Goal: Check status: Check status

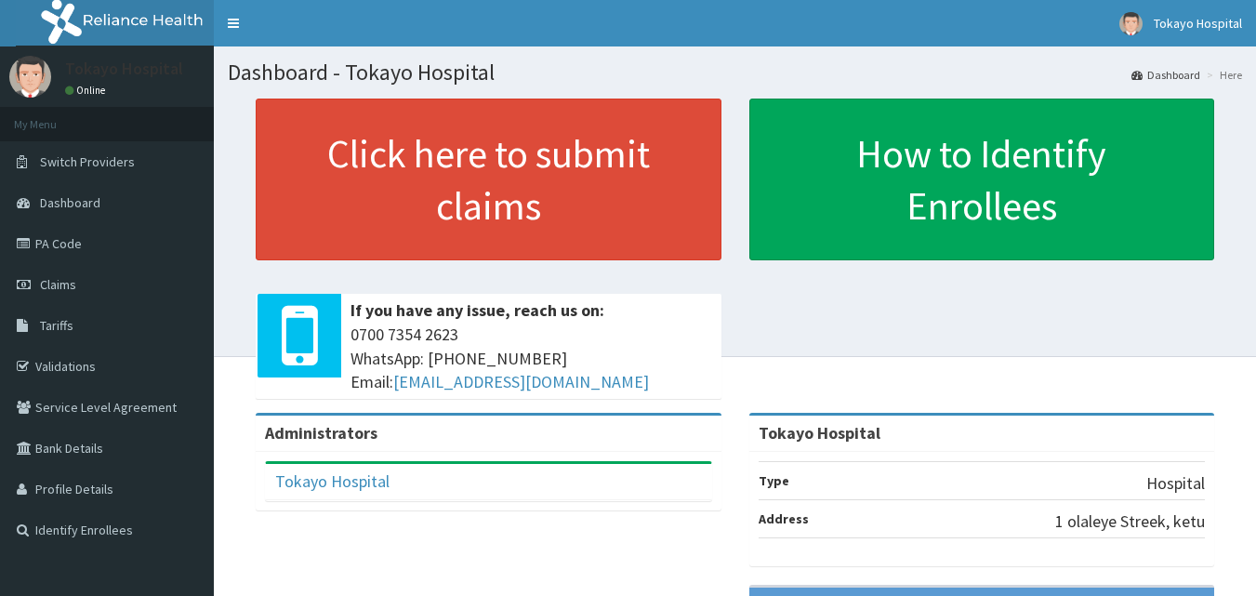
click at [75, 280] on span "Claims" at bounding box center [58, 284] width 36 height 17
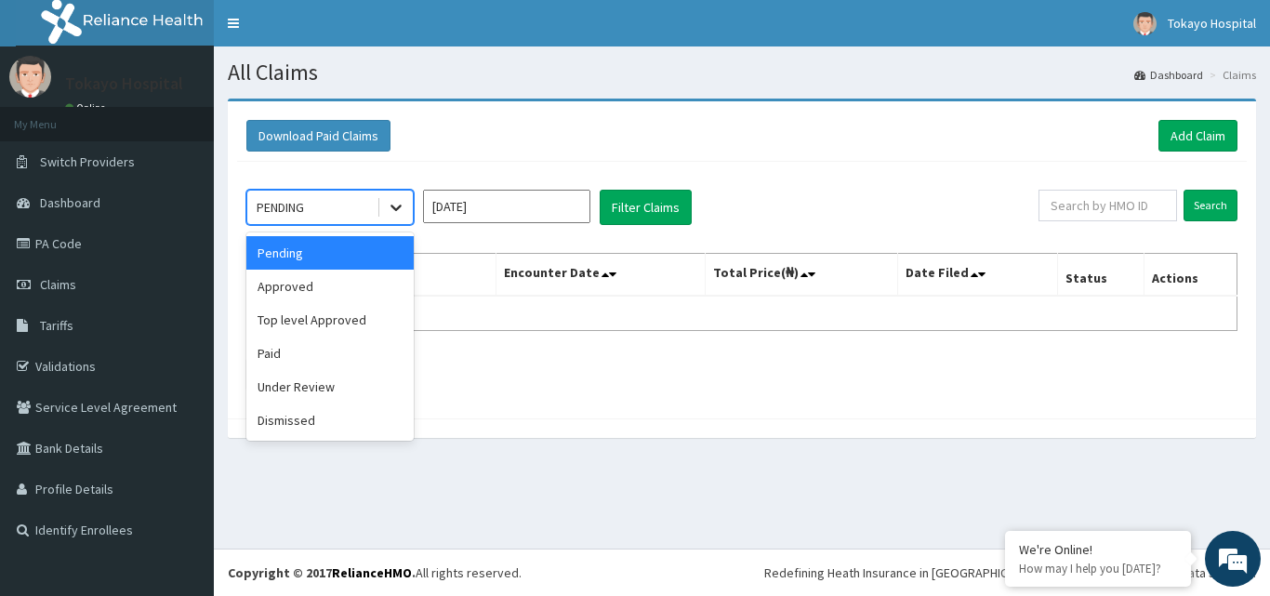
click at [398, 210] on icon at bounding box center [396, 207] width 19 height 19
click at [321, 287] on div "Approved" at bounding box center [329, 286] width 167 height 33
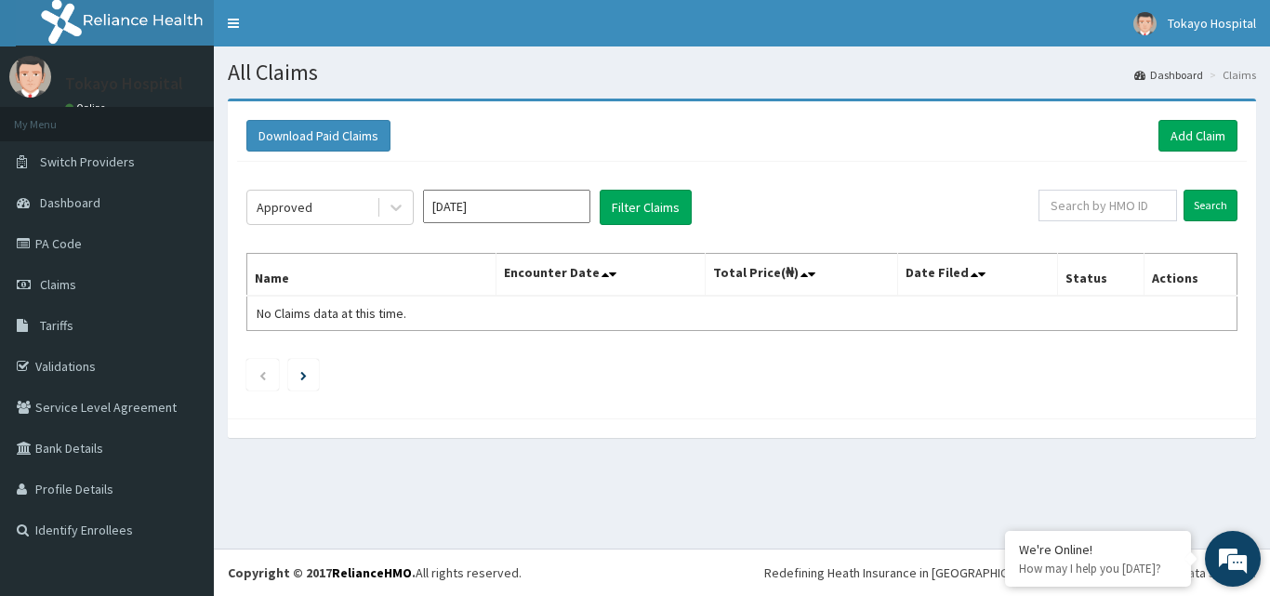
click at [1241, 545] on em at bounding box center [1233, 559] width 50 height 50
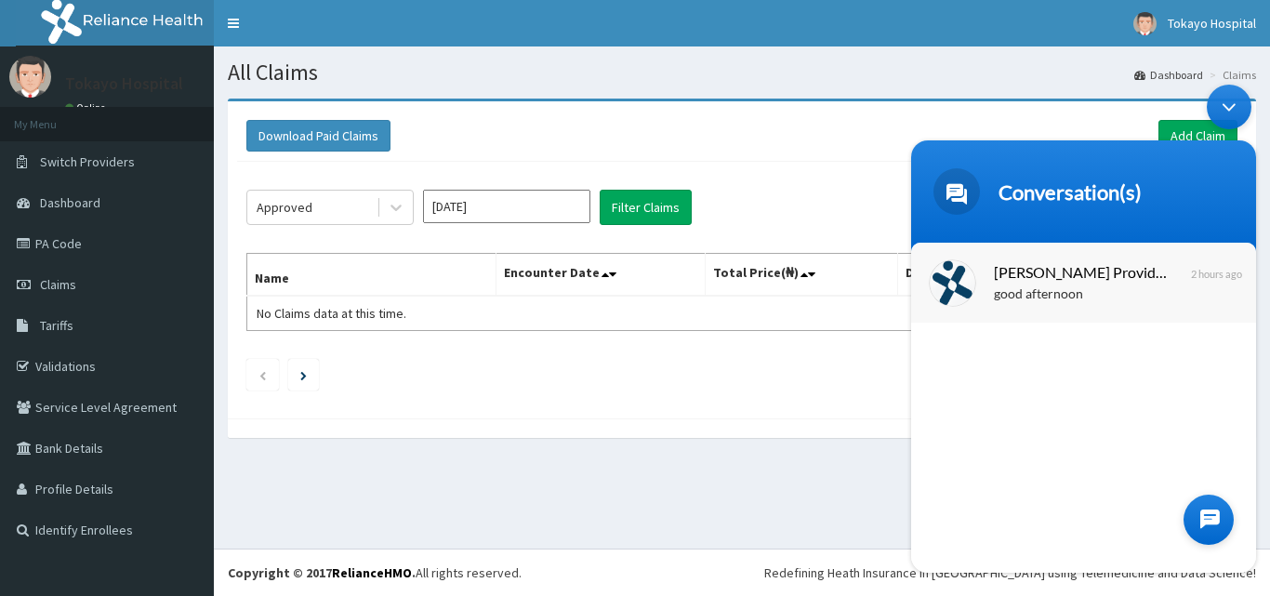
click at [1036, 272] on span "Naomi Provider Portal Assistant" at bounding box center [1082, 271] width 176 height 25
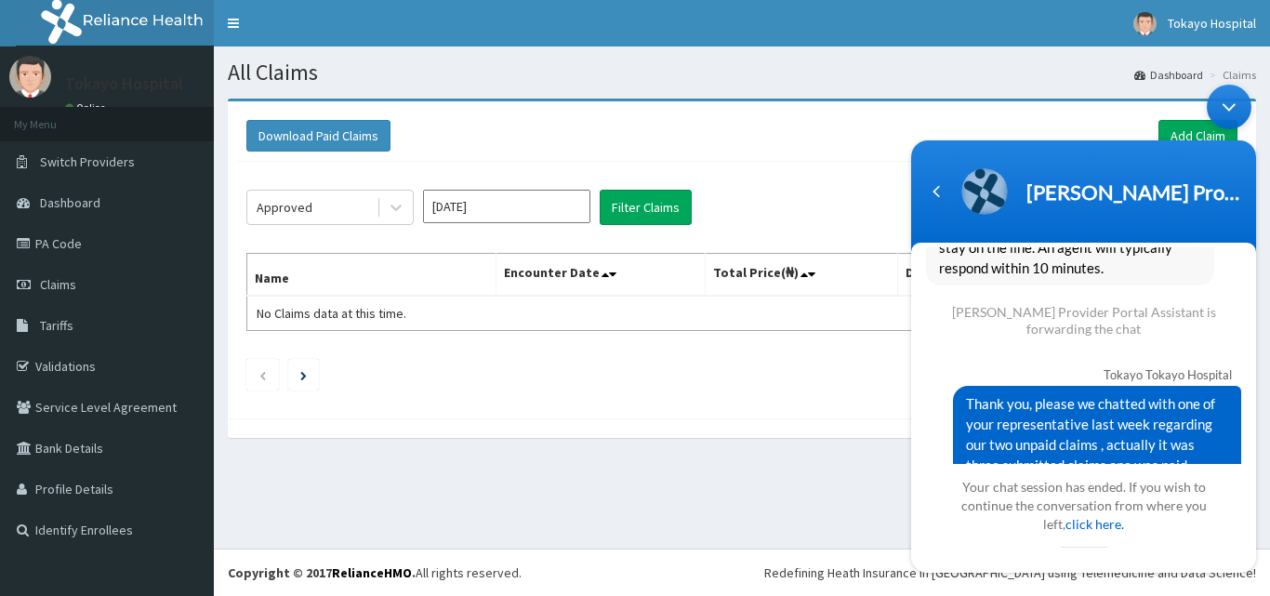
scroll to position [833, 0]
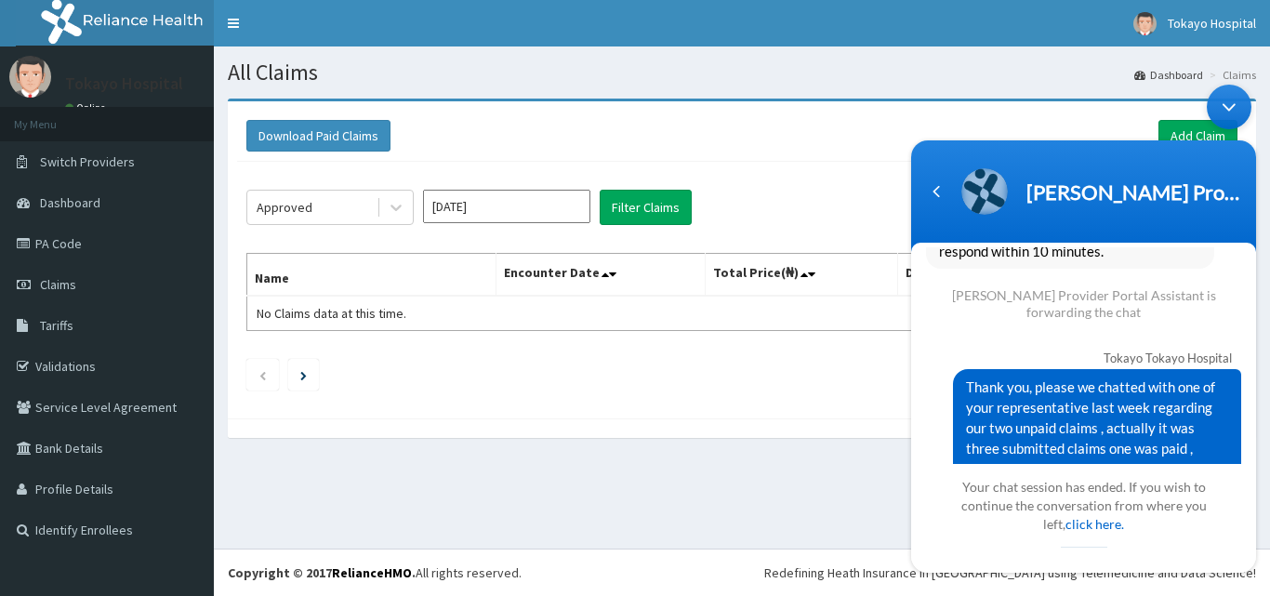
click at [1250, 403] on body "Naomi Provider Portal Assistant Tokayo Tokayo Hospital good afternoon Naomi Pro…" at bounding box center [1083, 328] width 363 height 507
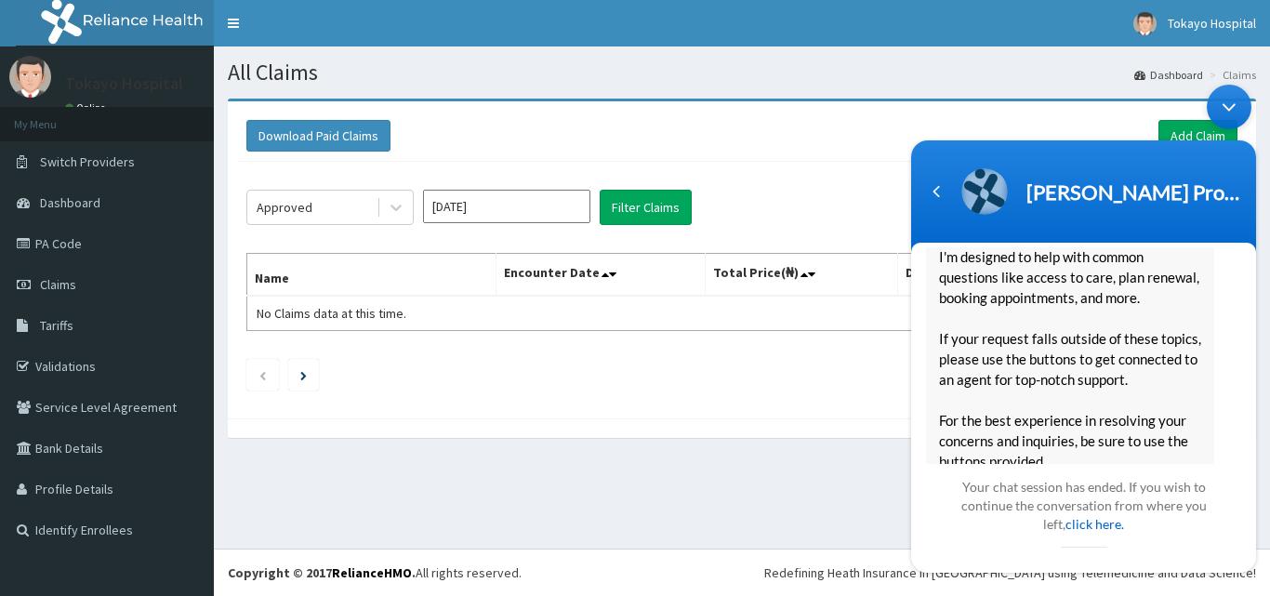
scroll to position [0, 0]
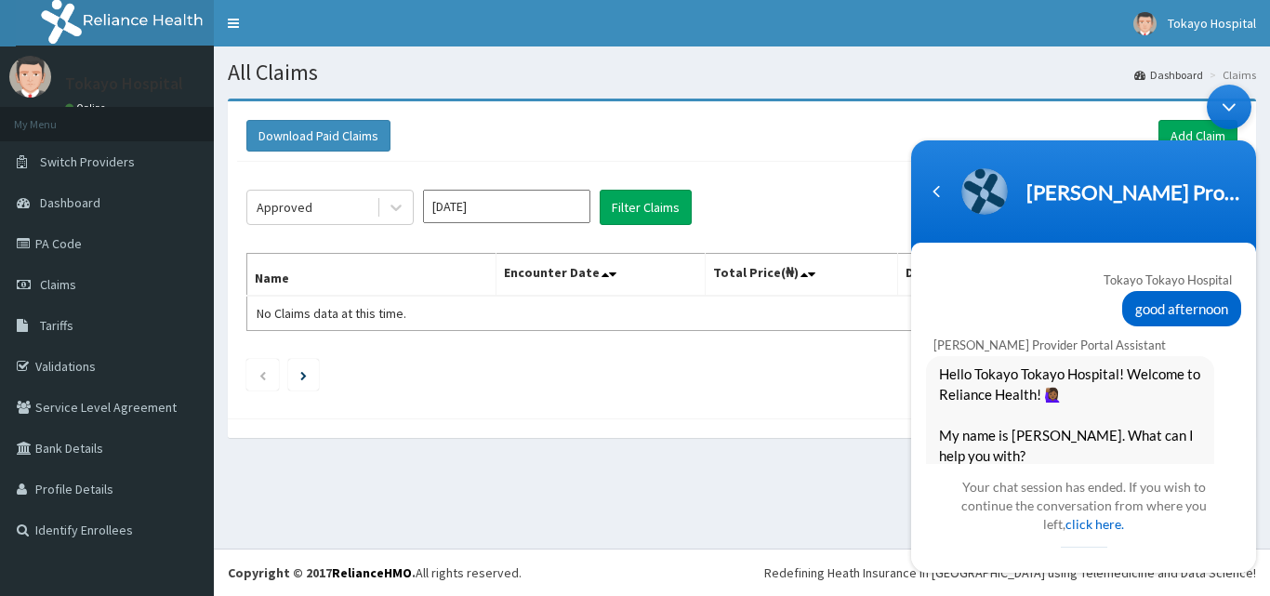
click at [1224, 101] on div "Minimize live chat window" at bounding box center [1229, 107] width 45 height 45
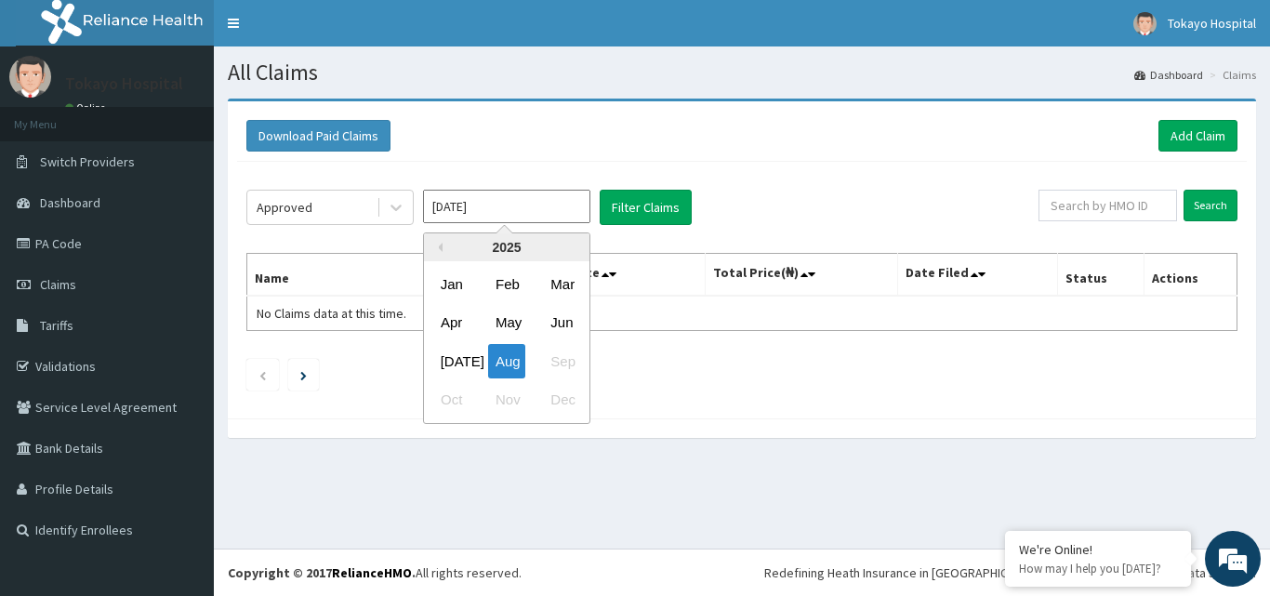
click at [556, 209] on input "Aug 2025" at bounding box center [506, 206] width 167 height 33
click at [460, 360] on div "Jul" at bounding box center [451, 361] width 37 height 34
type input "Jul 2025"
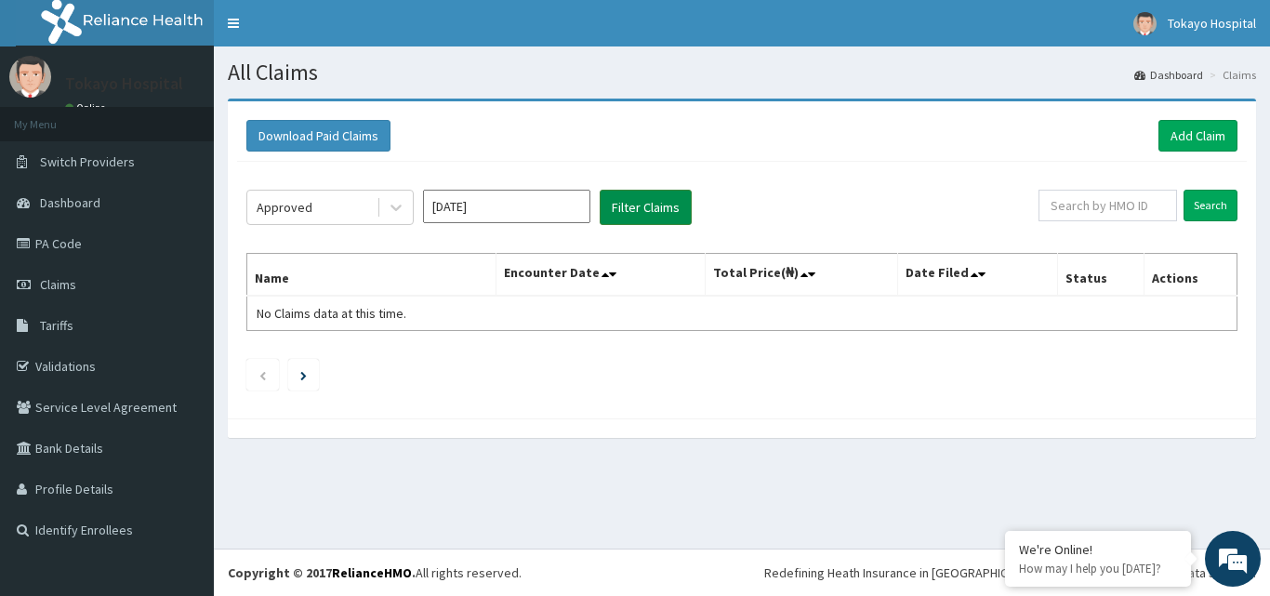
click at [633, 202] on button "Filter Claims" at bounding box center [646, 207] width 92 height 35
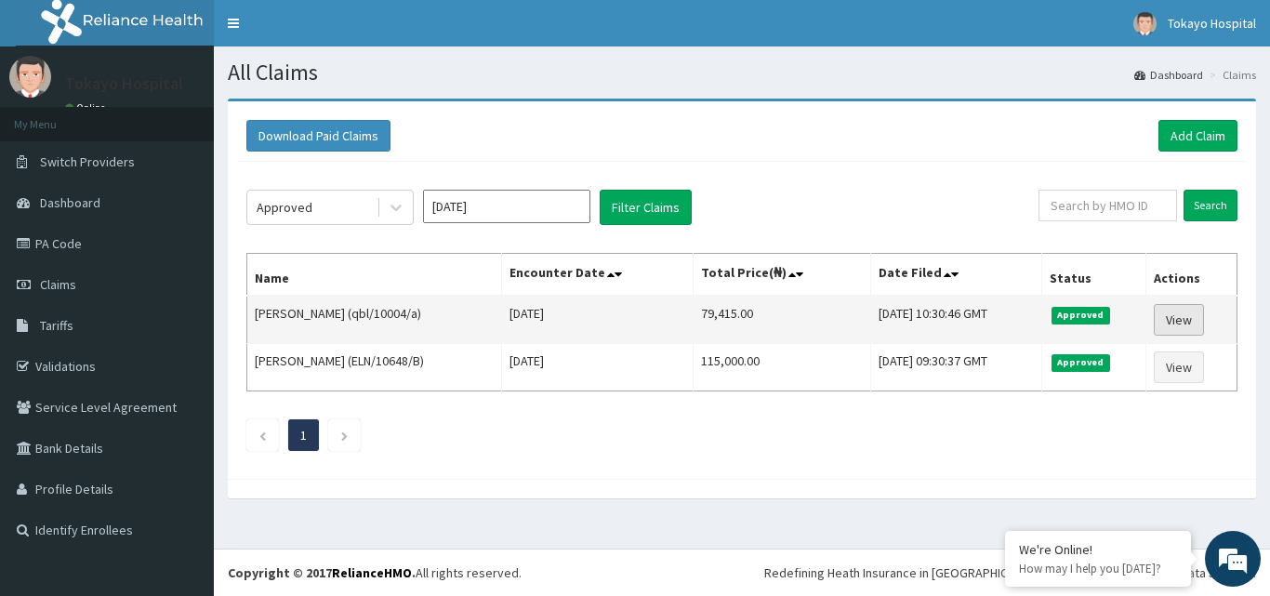
click at [1191, 308] on link "View" at bounding box center [1179, 320] width 50 height 32
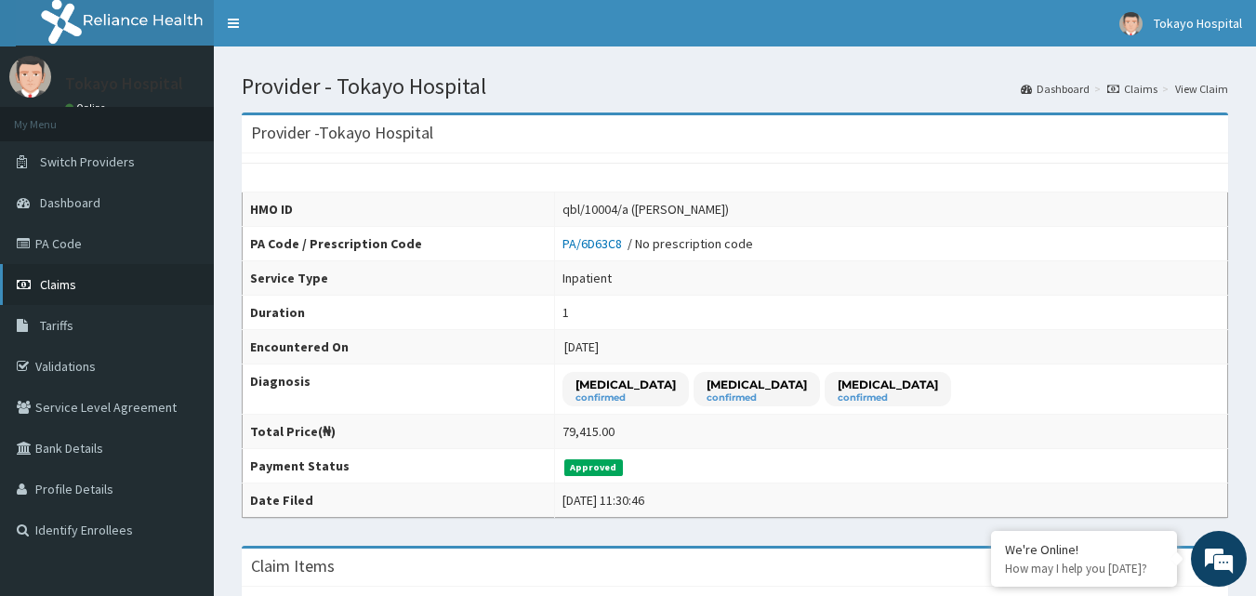
click at [63, 273] on link "Claims" at bounding box center [107, 284] width 214 height 41
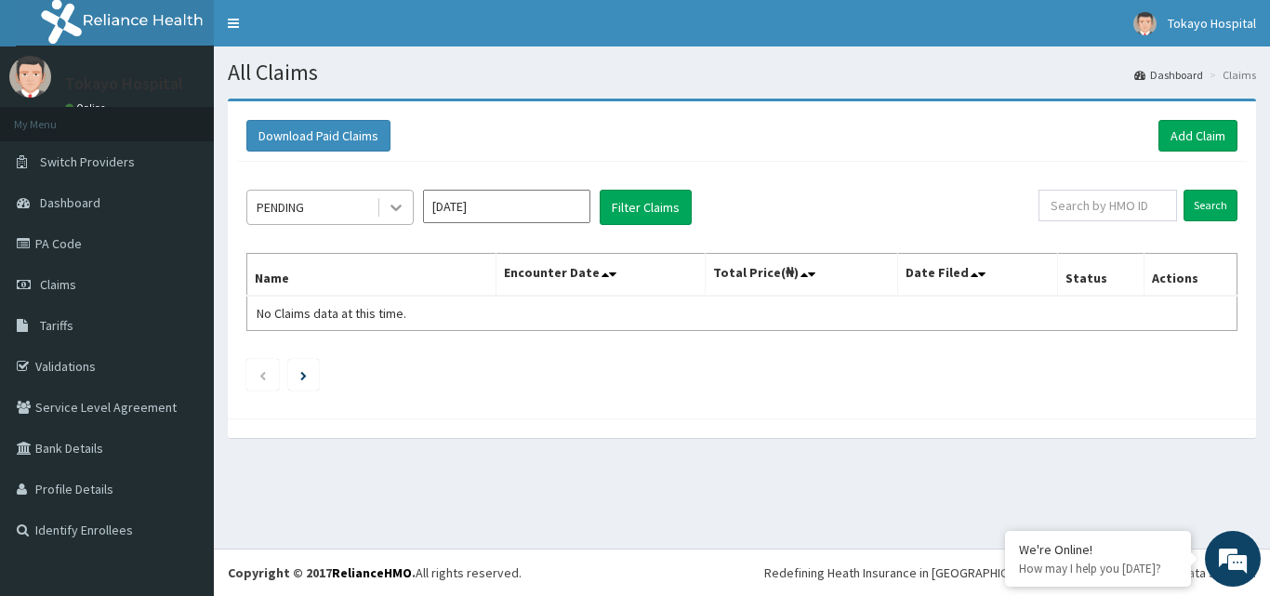
click at [393, 204] on icon at bounding box center [396, 207] width 19 height 19
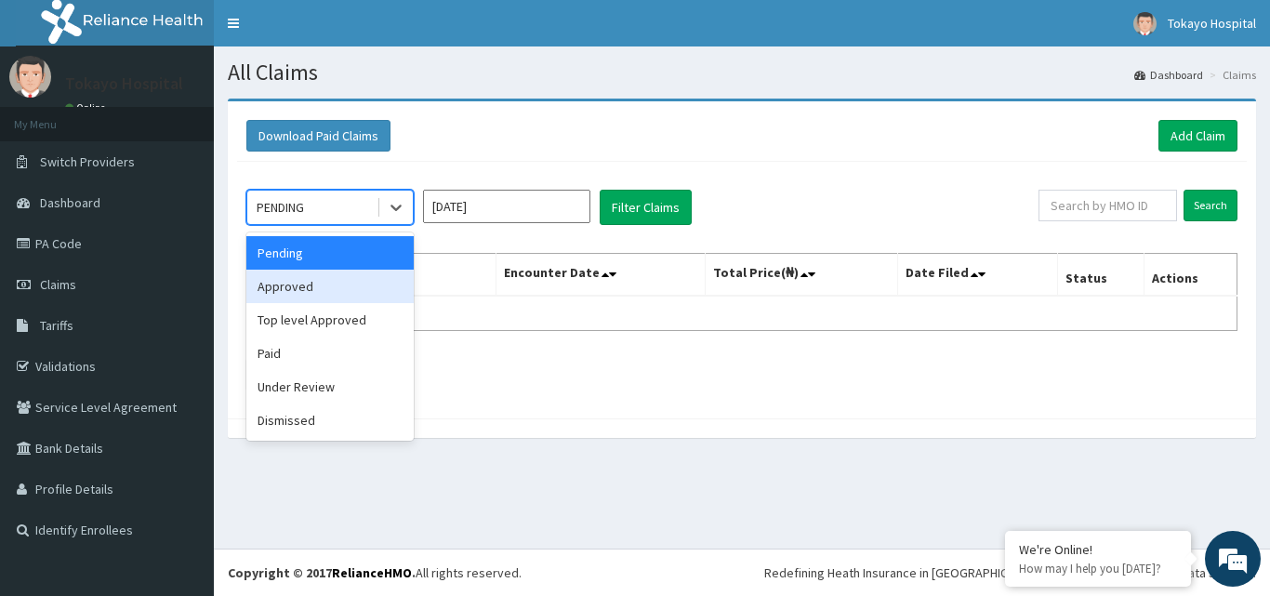
click at [318, 285] on div "Approved" at bounding box center [329, 286] width 167 height 33
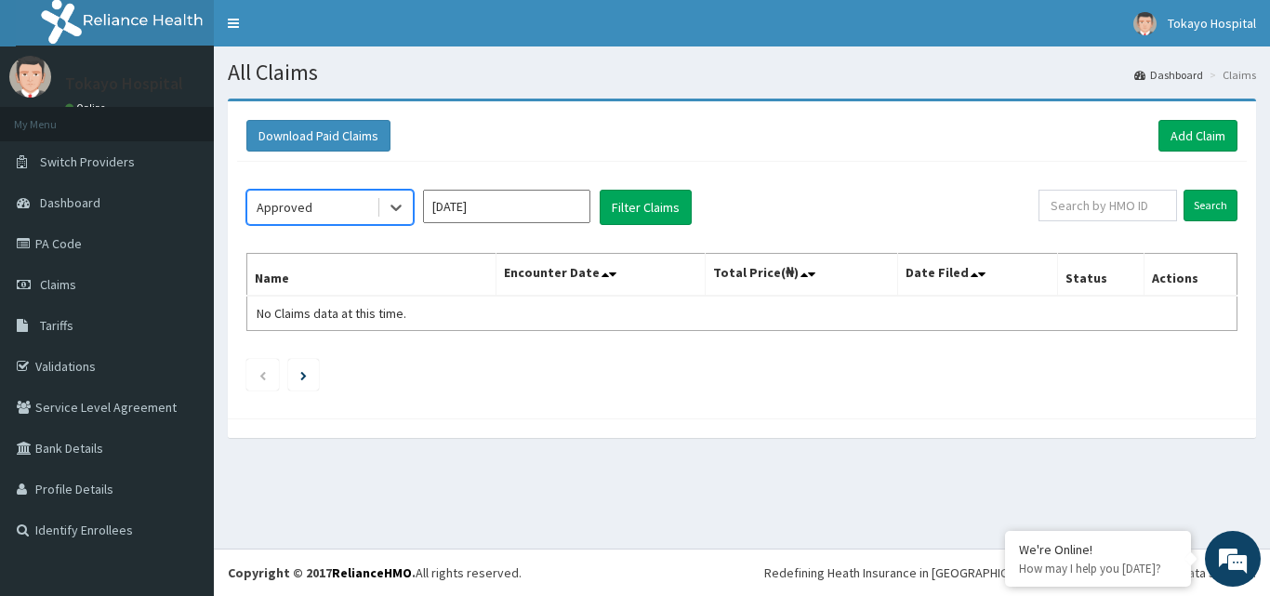
click at [570, 204] on input "[DATE]" at bounding box center [506, 206] width 167 height 33
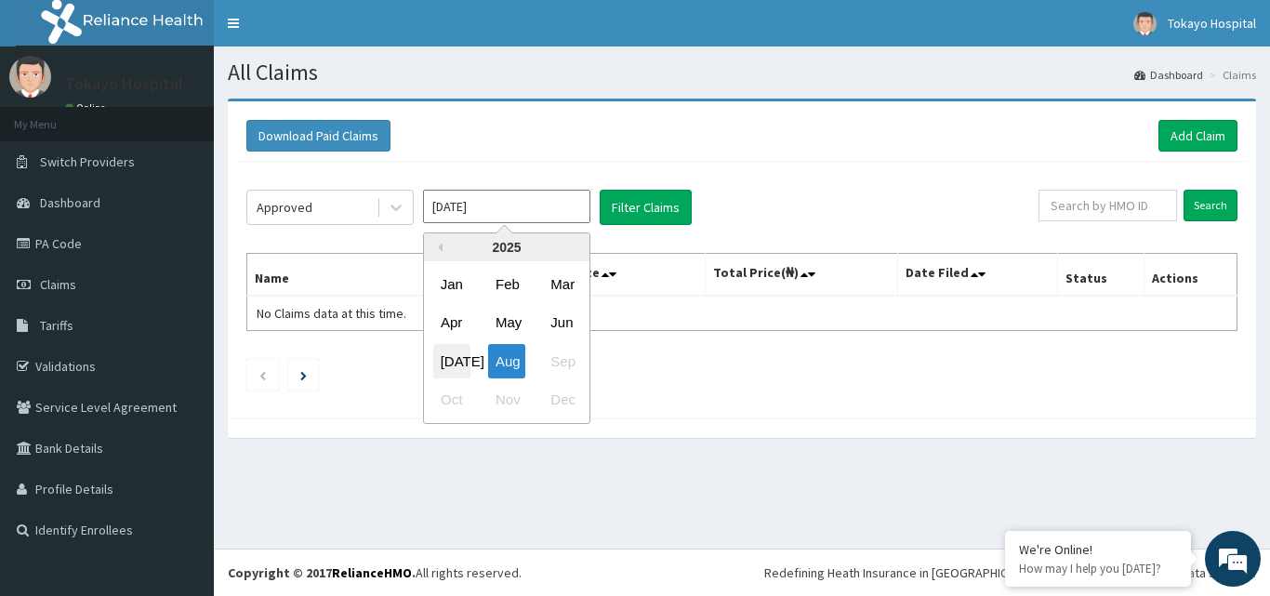
click at [459, 352] on div "Jul" at bounding box center [451, 361] width 37 height 34
type input "Jul 2025"
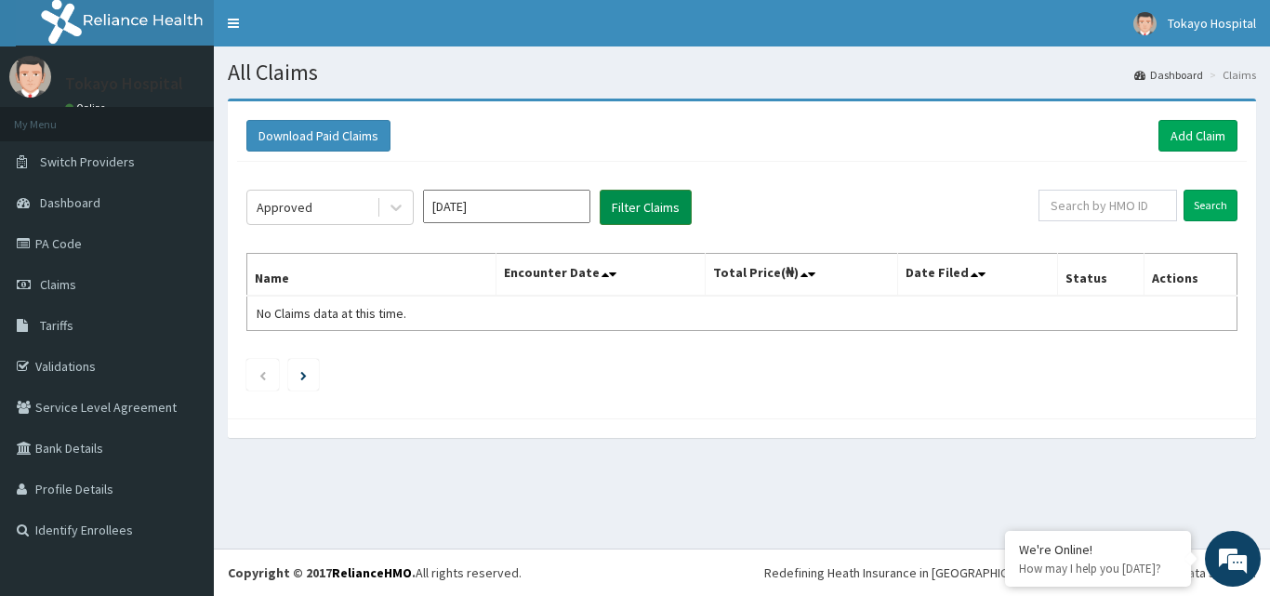
click at [641, 205] on button "Filter Claims" at bounding box center [646, 207] width 92 height 35
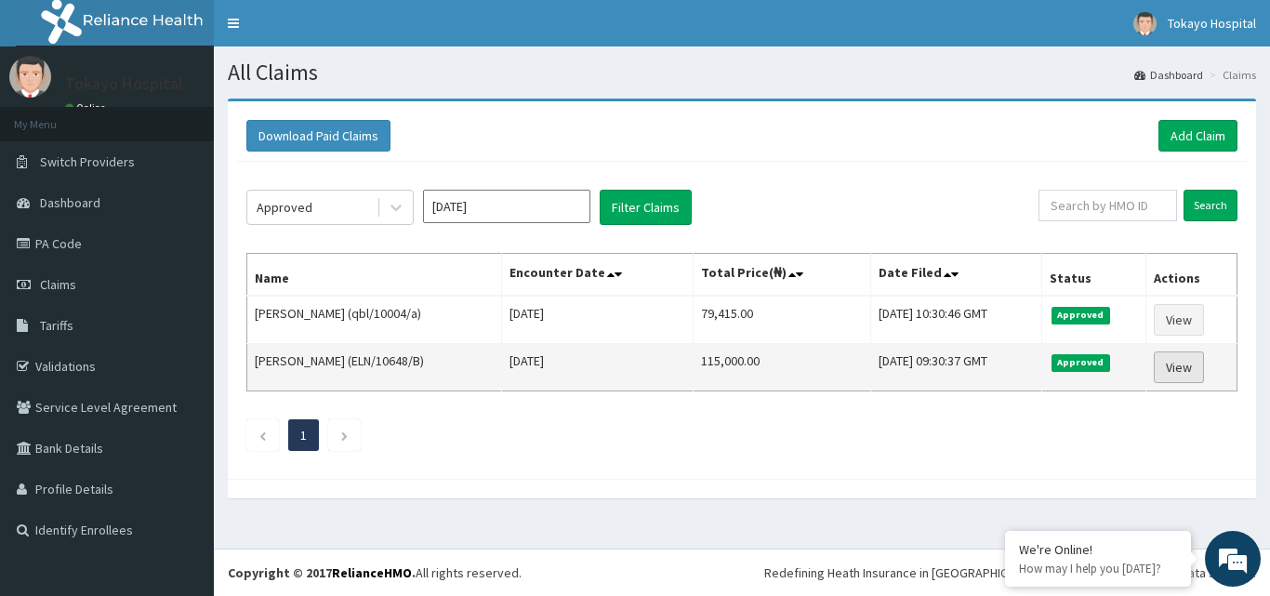
click at [1183, 368] on link "View" at bounding box center [1179, 367] width 50 height 32
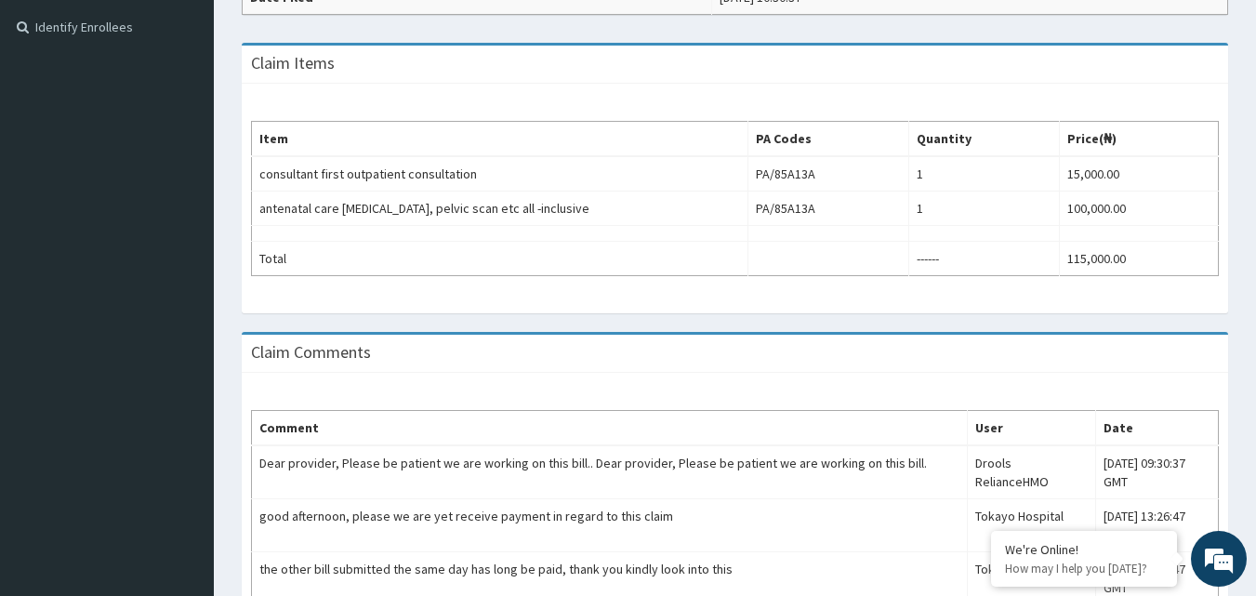
drag, startPoint x: 0, startPoint y: 0, endPoint x: 1269, endPoint y: 376, distance: 1323.4
click at [1255, 376] on html "R EL Toggle navigation Tokayo Hospital Tokayo Hospital - [EMAIL_ADDRESS][DOMAIN…" at bounding box center [628, 126] width 1256 height 1259
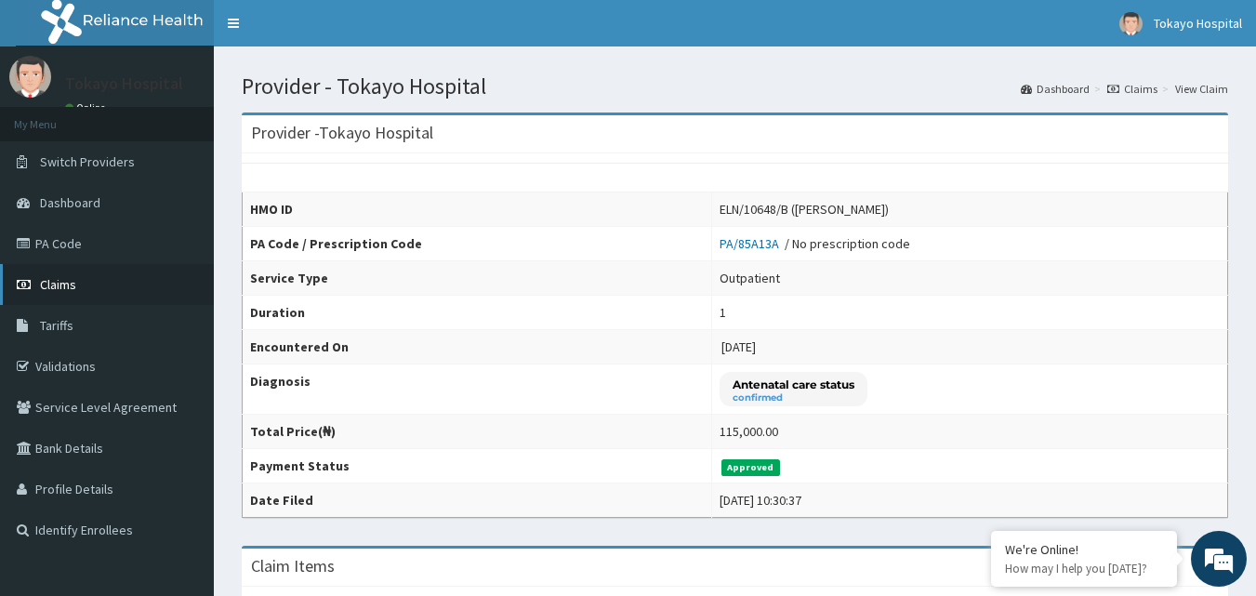
click at [68, 279] on span "Claims" at bounding box center [58, 284] width 36 height 17
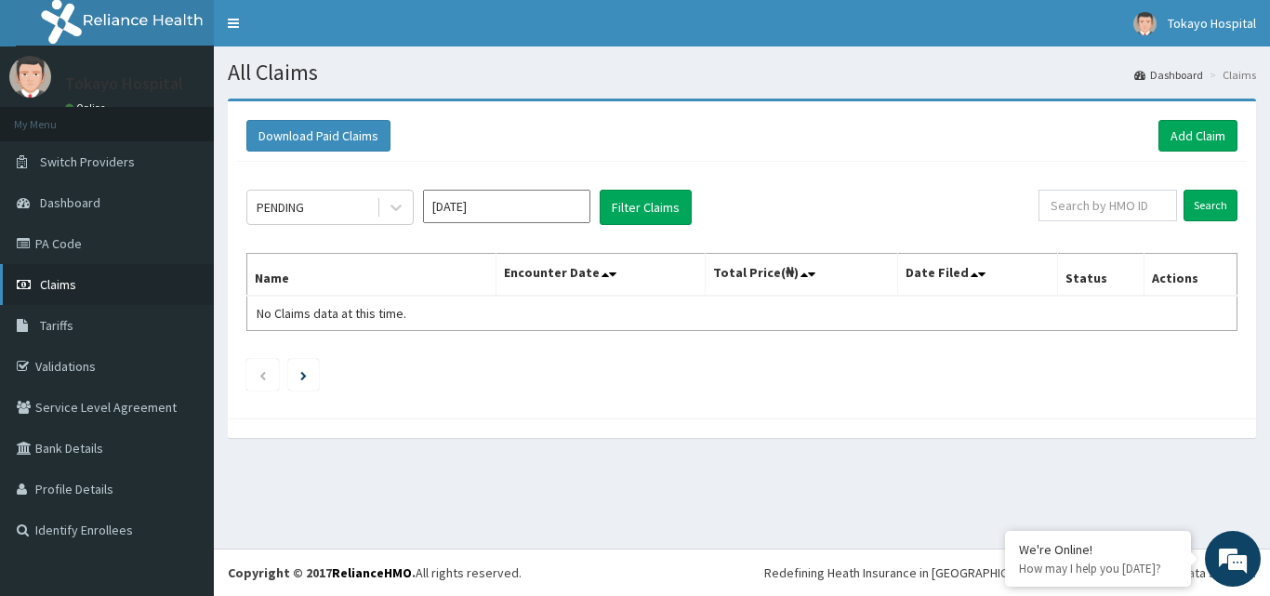
click at [60, 271] on link "Claims" at bounding box center [107, 284] width 214 height 41
click at [55, 237] on link "PA Code" at bounding box center [107, 243] width 214 height 41
